Goal: Task Accomplishment & Management: Use online tool/utility

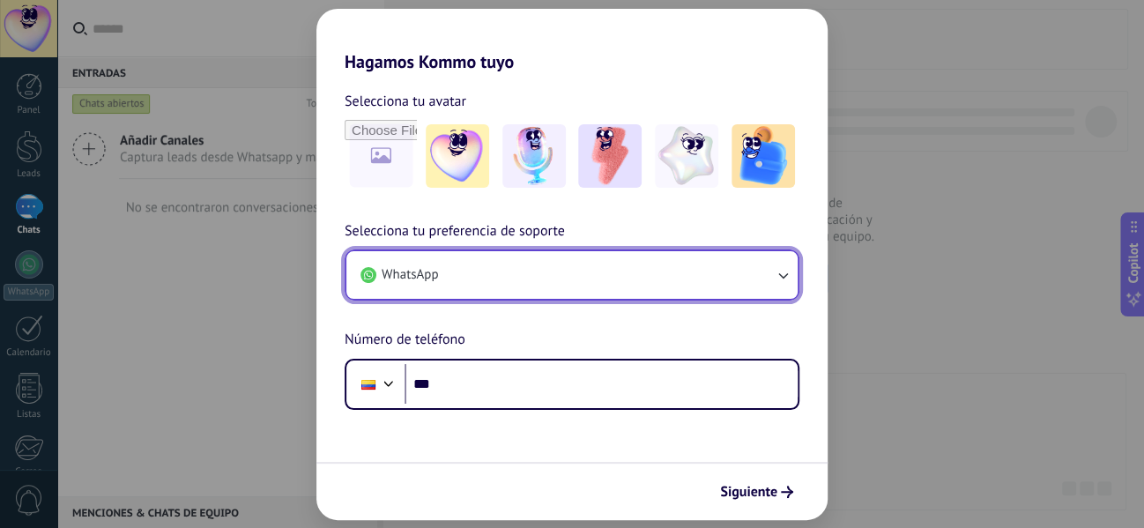
click at [780, 277] on icon "button" at bounding box center [783, 275] width 18 height 18
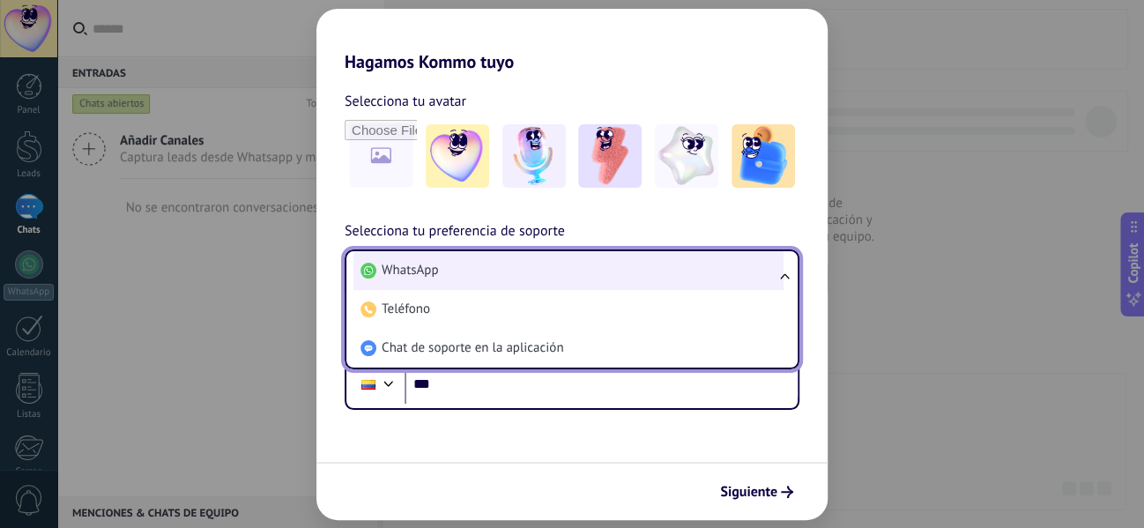
click at [436, 277] on span "WhatsApp" at bounding box center [410, 271] width 56 height 18
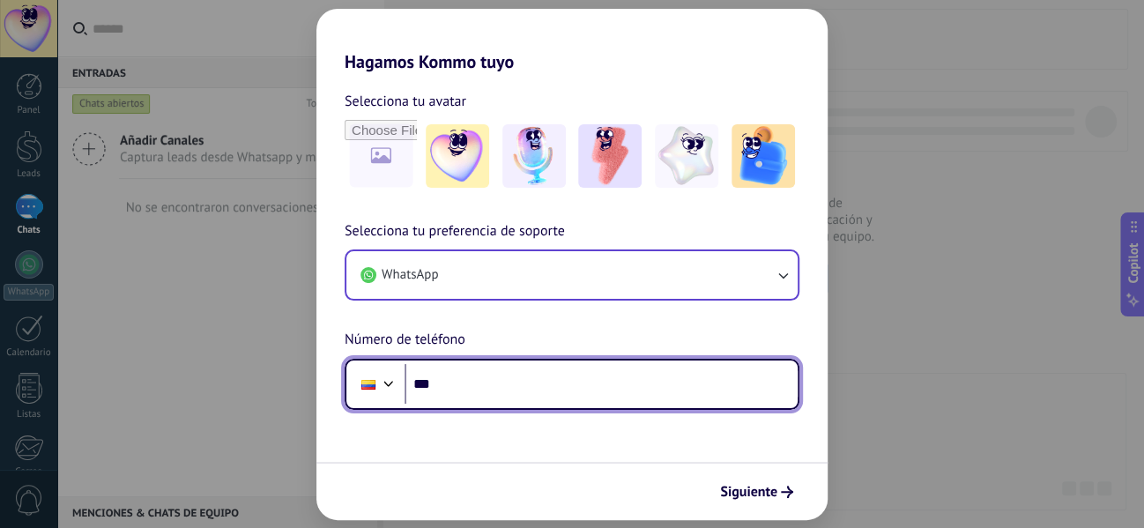
click at [498, 390] on input "***" at bounding box center [600, 384] width 393 height 41
type input "**********"
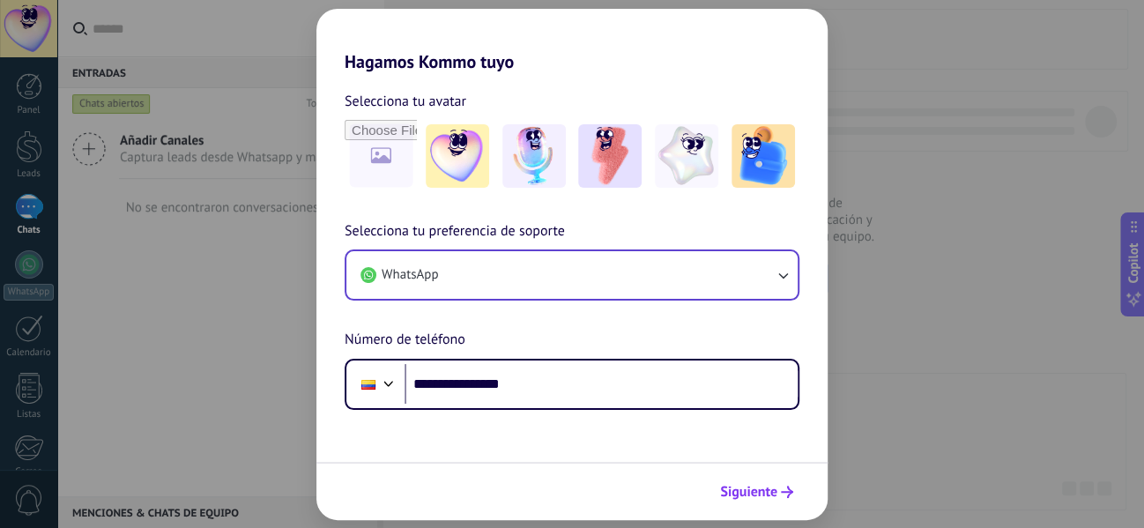
click at [771, 486] on span "Siguiente" at bounding box center [748, 492] width 57 height 12
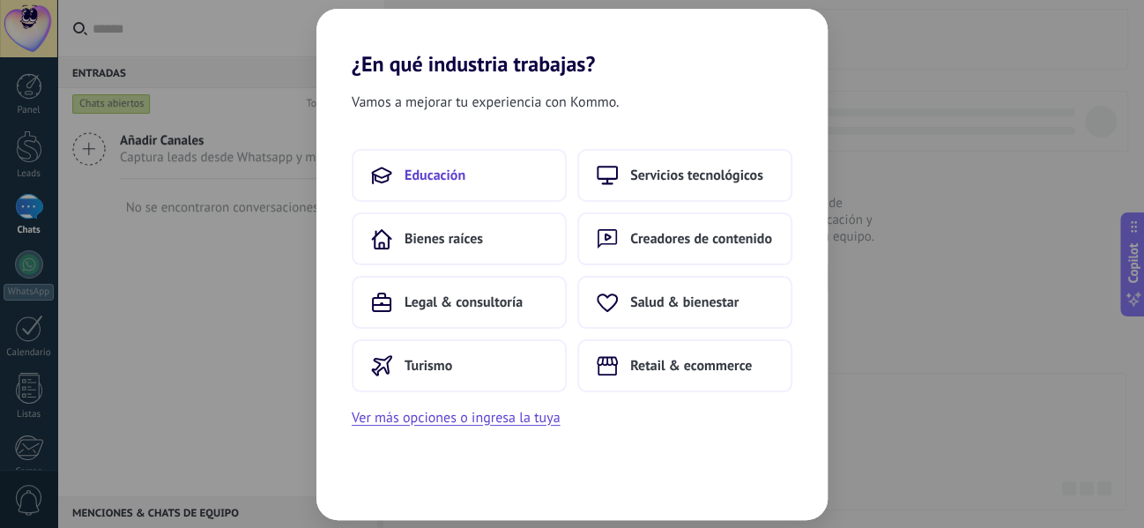
click at [511, 186] on button "Educación" at bounding box center [459, 175] width 215 height 53
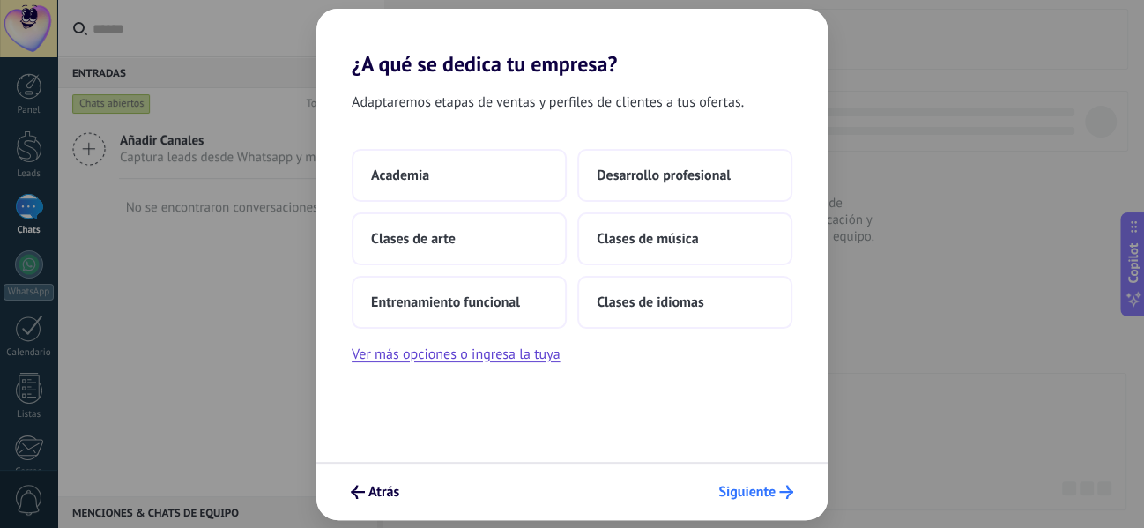
click at [772, 494] on span "Siguiente" at bounding box center [746, 492] width 57 height 12
click at [485, 184] on button "Academia" at bounding box center [459, 175] width 215 height 53
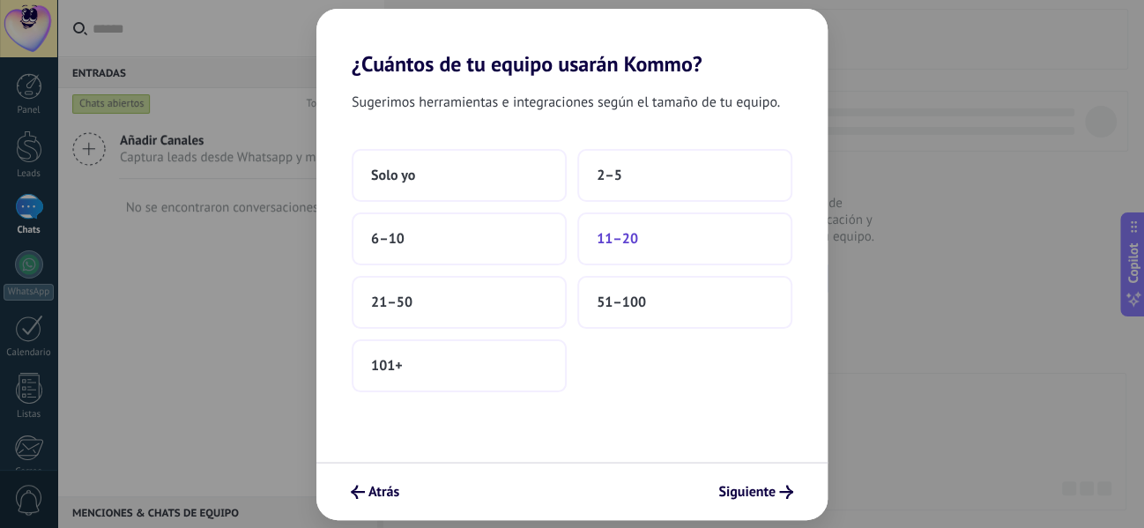
click at [669, 239] on button "11–20" at bounding box center [684, 238] width 215 height 53
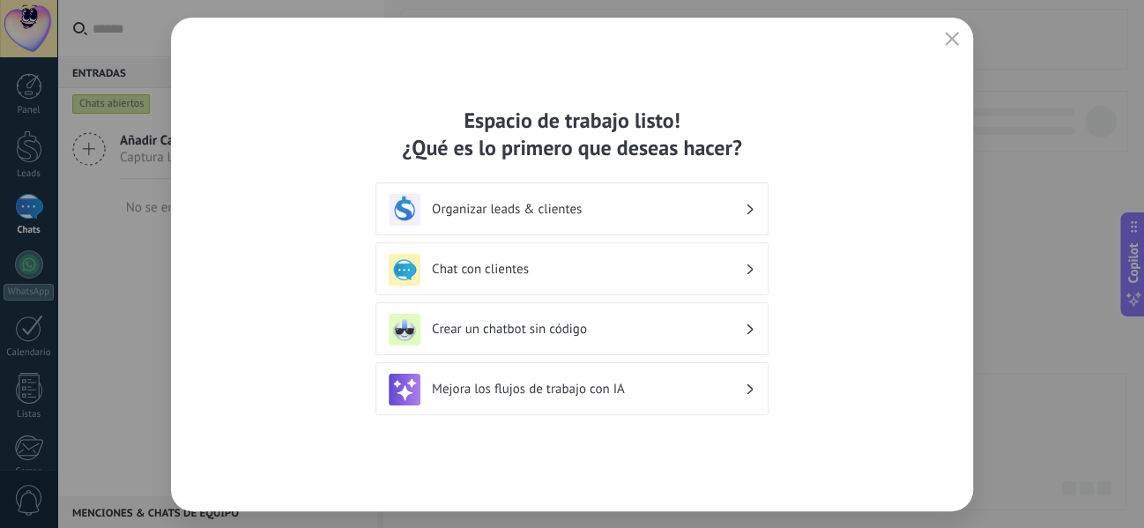
click at [745, 266] on div "Chat con clientes" at bounding box center [572, 270] width 367 height 32
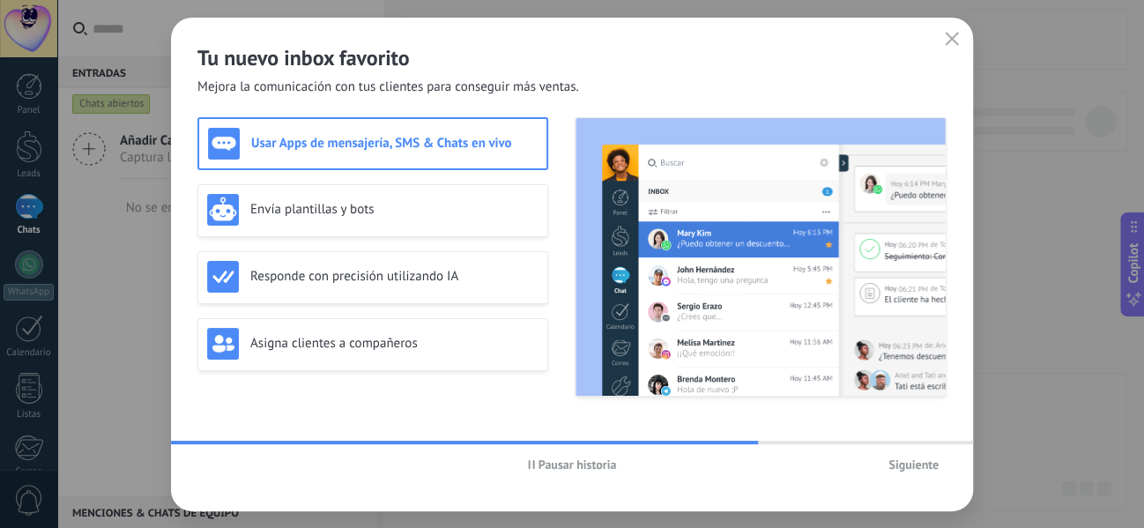
click at [904, 465] on span "Siguiente" at bounding box center [913, 464] width 50 height 12
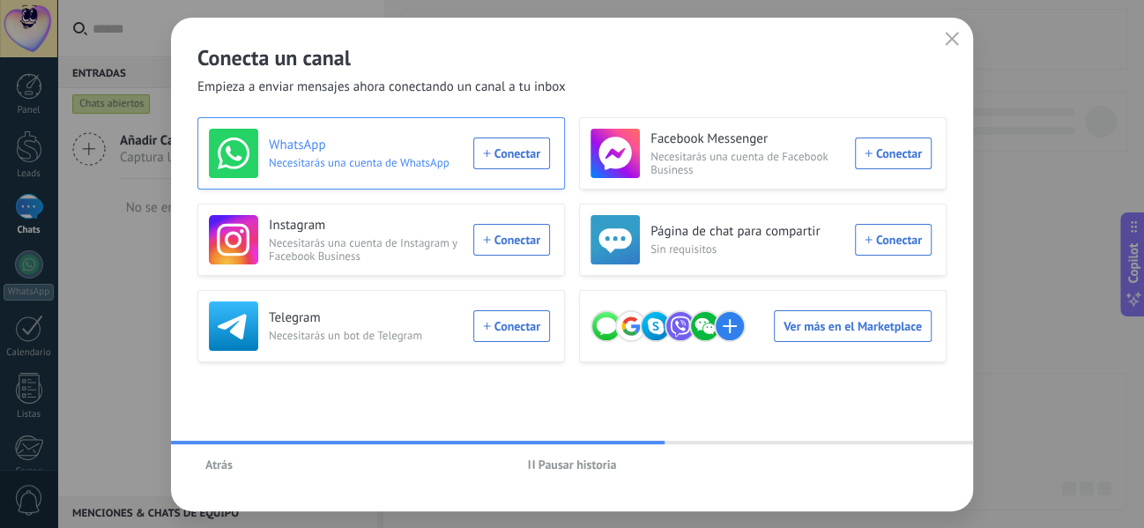
click at [512, 158] on div "WhatsApp Necesitarás una cuenta de WhatsApp Conectar" at bounding box center [379, 153] width 341 height 49
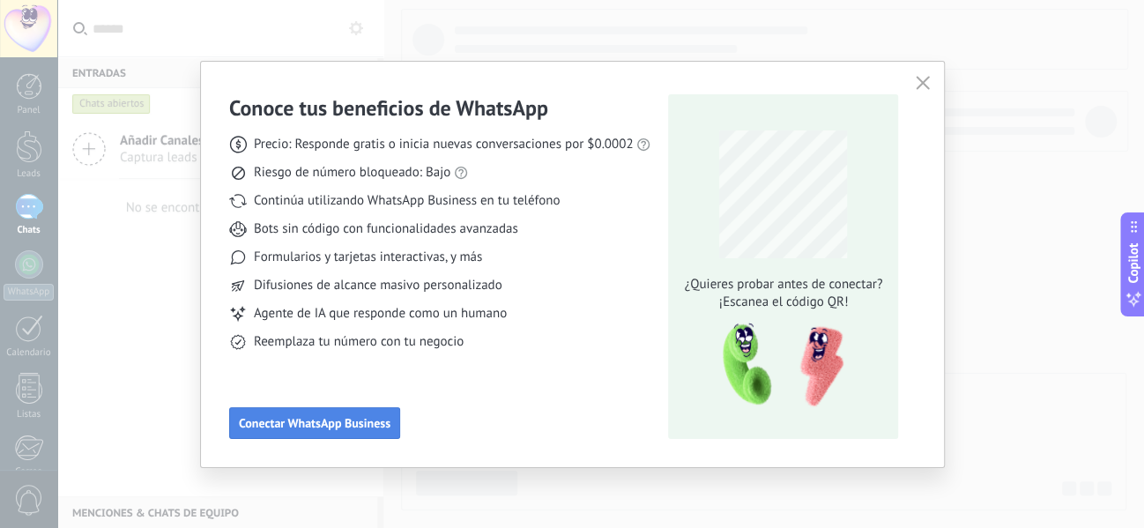
click at [349, 427] on span "Conectar WhatsApp Business" at bounding box center [315, 423] width 152 height 12
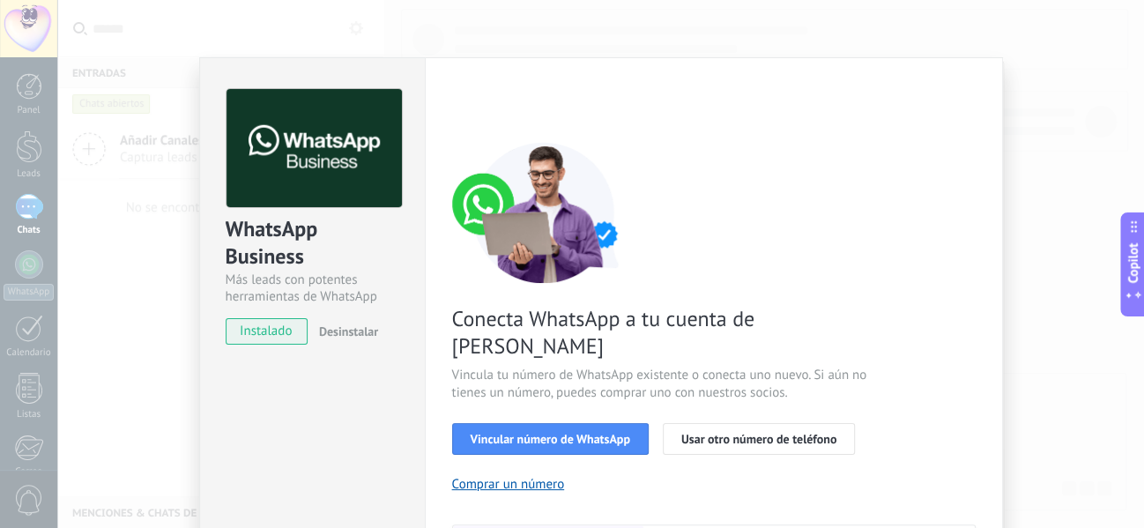
click at [276, 337] on span "instalado" at bounding box center [266, 331] width 80 height 26
click at [533, 433] on span "Vincular número de WhatsApp" at bounding box center [550, 439] width 159 height 12
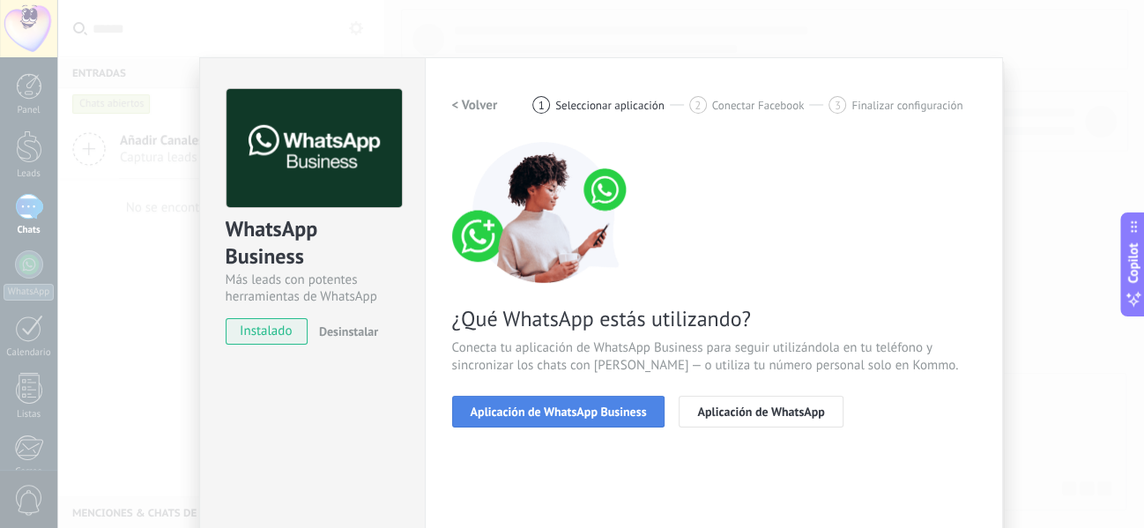
click at [566, 418] on span "Aplicación de WhatsApp Business" at bounding box center [559, 411] width 176 height 12
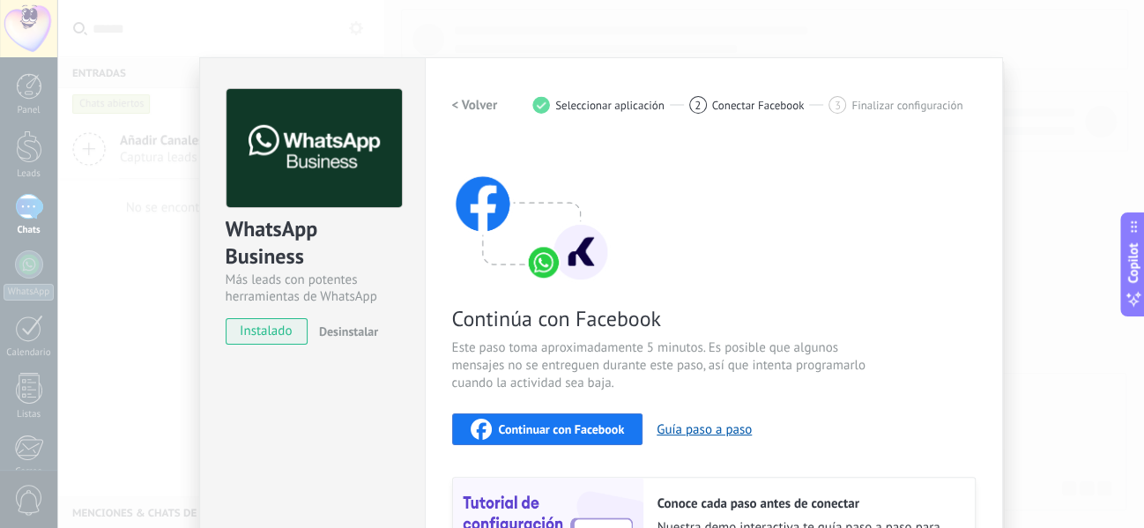
click at [274, 331] on span "instalado" at bounding box center [266, 331] width 80 height 26
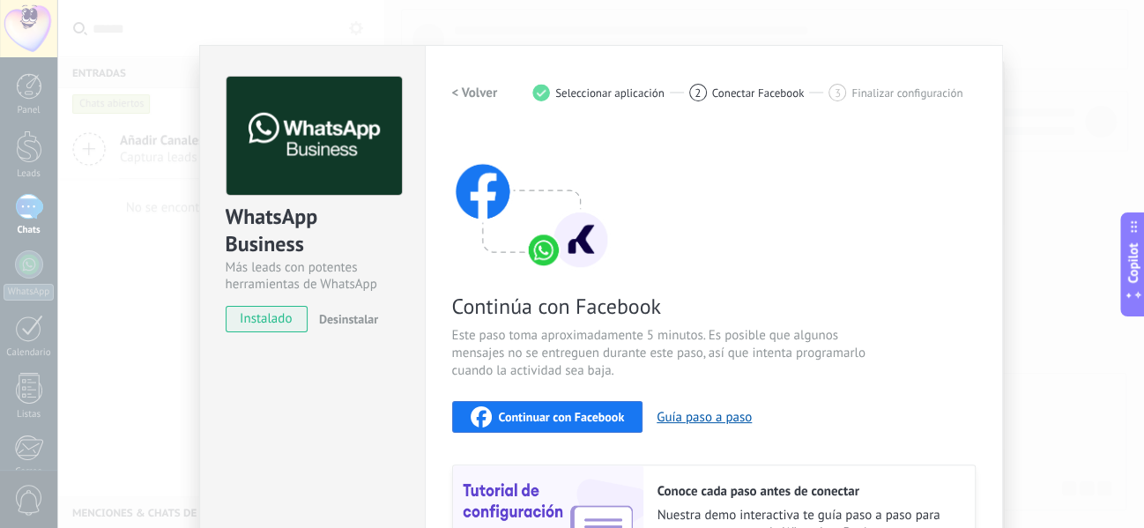
scroll to position [8, 0]
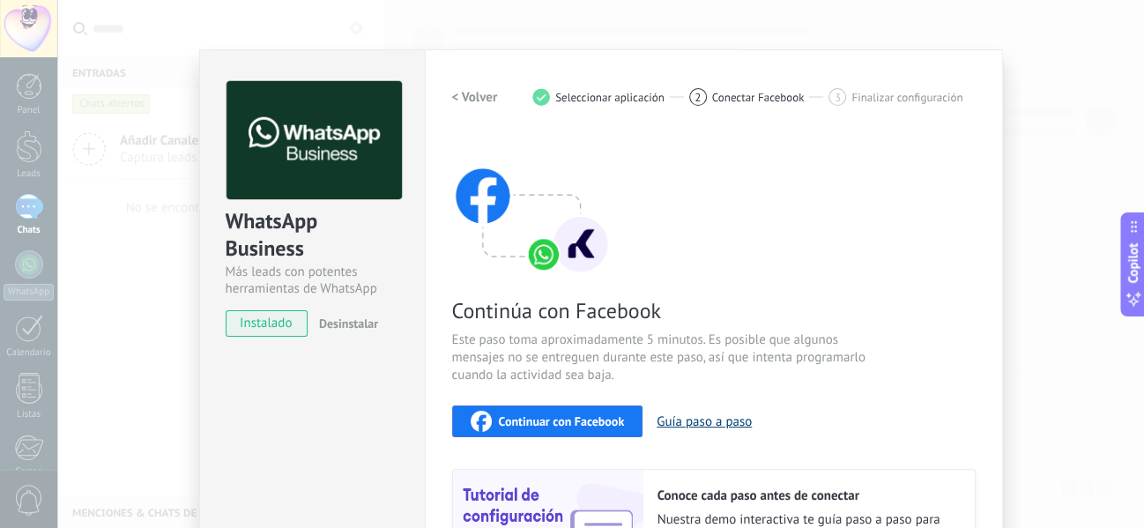
click at [700, 419] on button "Guía paso a paso" at bounding box center [703, 421] width 95 height 17
